Goal: Task Accomplishment & Management: Manage account settings

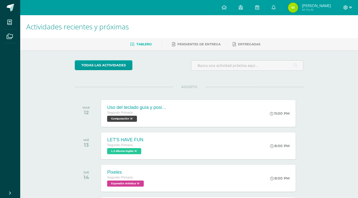
click at [351, 7] on icon at bounding box center [351, 7] width 3 height 5
drag, startPoint x: 324, startPoint y: 33, endPoint x: 297, endPoint y: 30, distance: 27.8
click at [297, 30] on h1 "Actividades recientes y próximas" at bounding box center [189, 26] width 326 height 23
click at [351, 7] on icon at bounding box center [351, 7] width 3 height 5
click at [336, 32] on link "Cerrar sesión" at bounding box center [332, 34] width 40 height 7
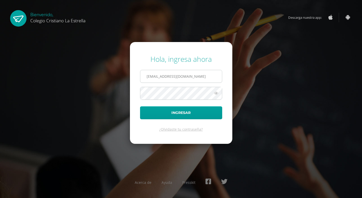
click at [160, 77] on input "550@laestrella.edu.gt" at bounding box center [181, 76] width 82 height 12
type input "504@laestrella.edu.gt"
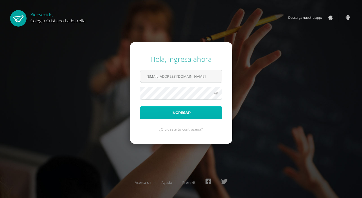
click at [165, 110] on button "Ingresar" at bounding box center [181, 112] width 82 height 13
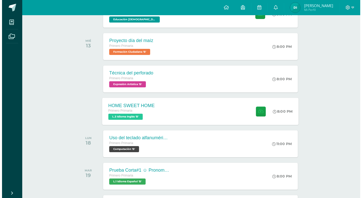
scroll to position [101, 0]
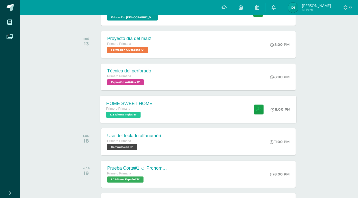
drag, startPoint x: 128, startPoint y: 113, endPoint x: 125, endPoint y: 113, distance: 3.1
click at [125, 113] on span "L.3 Idioma Inglés 'B'" at bounding box center [124, 115] width 34 height 6
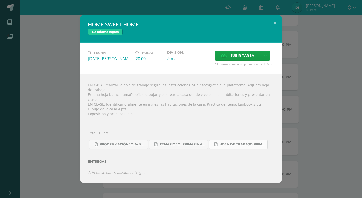
click at [230, 142] on span "Hoja de trabajo PRIMERO1.pdf" at bounding box center [243, 144] width 46 height 4
